Goal: Information Seeking & Learning: Learn about a topic

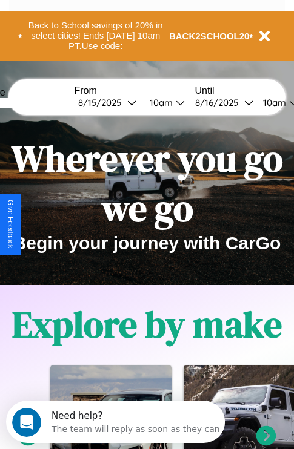
scroll to position [186, 0]
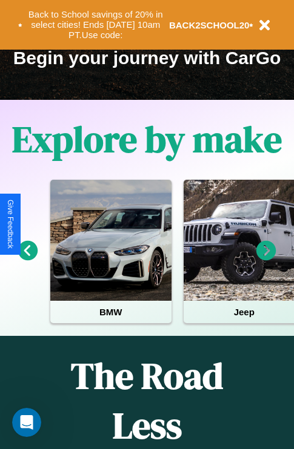
click at [266, 259] on icon at bounding box center [266, 251] width 20 height 20
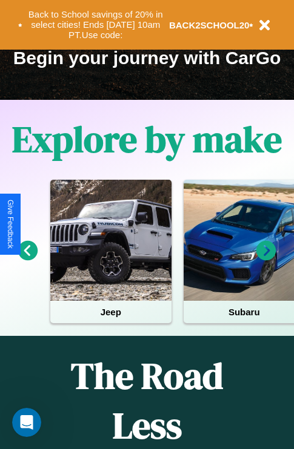
click at [266, 259] on icon at bounding box center [266, 251] width 20 height 20
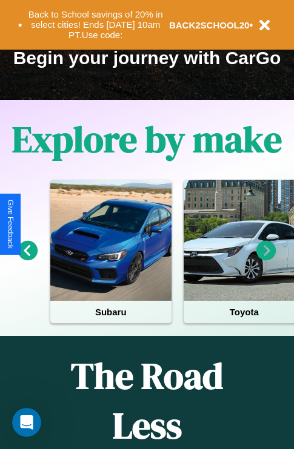
click at [266, 259] on icon at bounding box center [266, 251] width 20 height 20
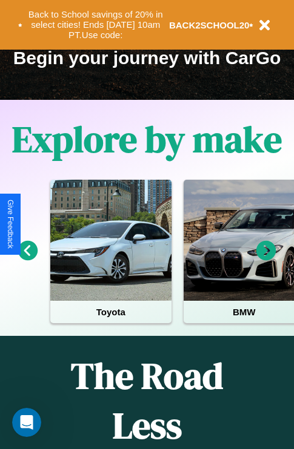
click at [266, 259] on icon at bounding box center [266, 251] width 20 height 20
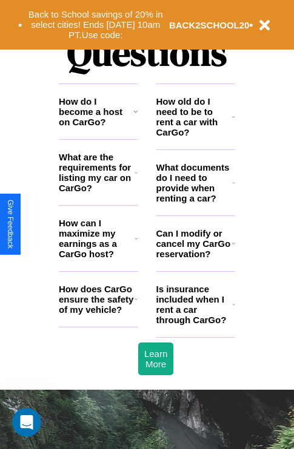
scroll to position [1466, 0]
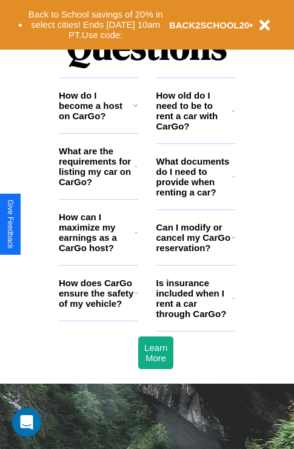
click at [136, 298] on icon at bounding box center [136, 293] width 4 height 10
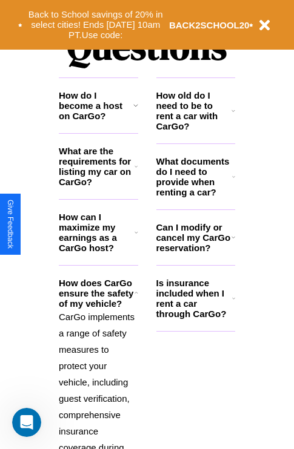
click at [233, 116] on icon at bounding box center [233, 111] width 4 height 10
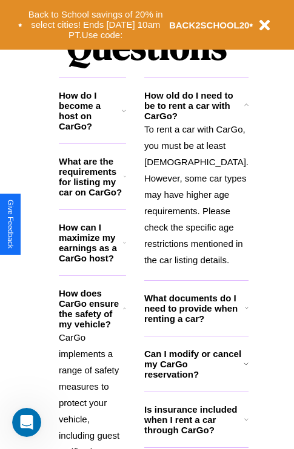
click at [98, 252] on h3 "How can I maximize my earnings as a CarGo host?" at bounding box center [91, 242] width 64 height 41
click at [98, 125] on h3 "How do I become a host on CarGo?" at bounding box center [90, 110] width 63 height 41
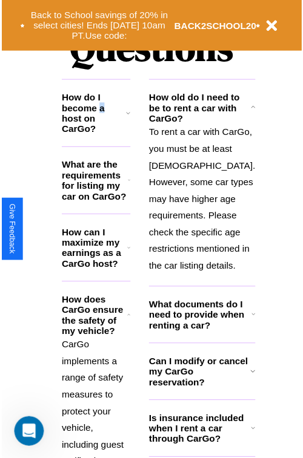
scroll to position [1581, 0]
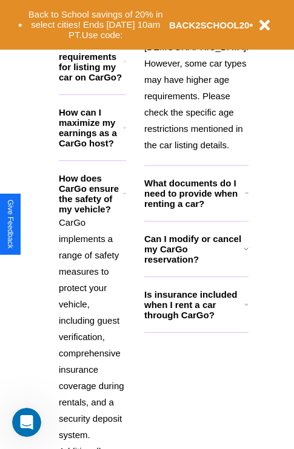
click at [195, 320] on h3 "Is insurance included when I rent a car through CarGo?" at bounding box center [194, 304] width 100 height 31
click at [135, 10] on button "Back to School savings of 20% in select cities! Ends [DATE] 10am PT. Use code:" at bounding box center [95, 25] width 146 height 38
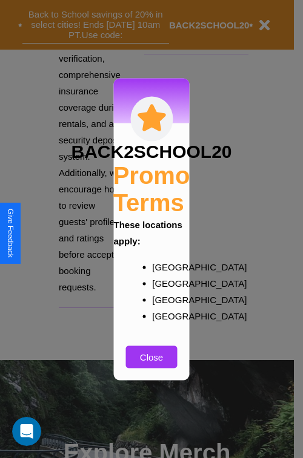
scroll to position [1483, 0]
